Goal: Navigation & Orientation: Go to known website

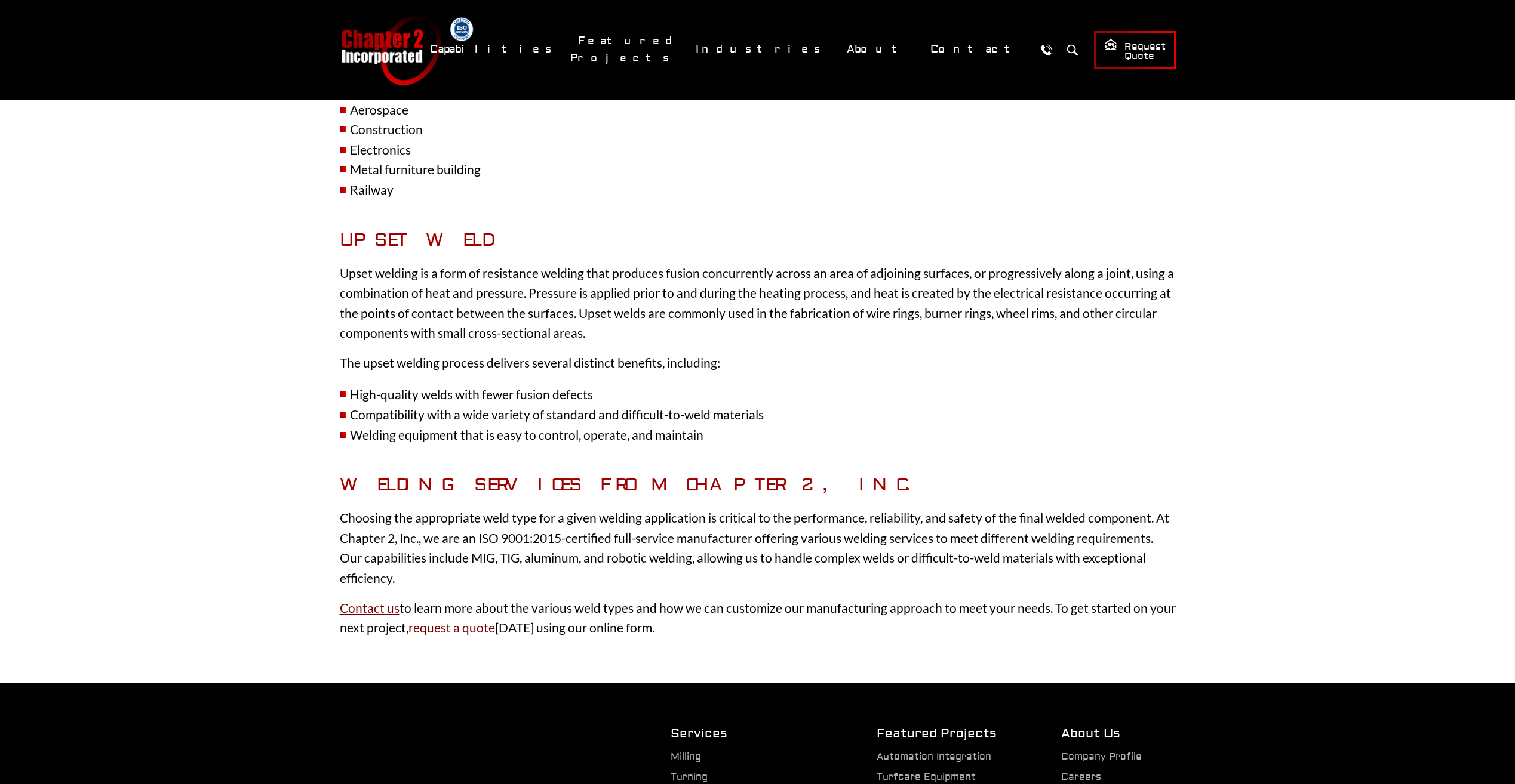
scroll to position [3515, 0]
